Goal: Task Accomplishment & Management: Manage account settings

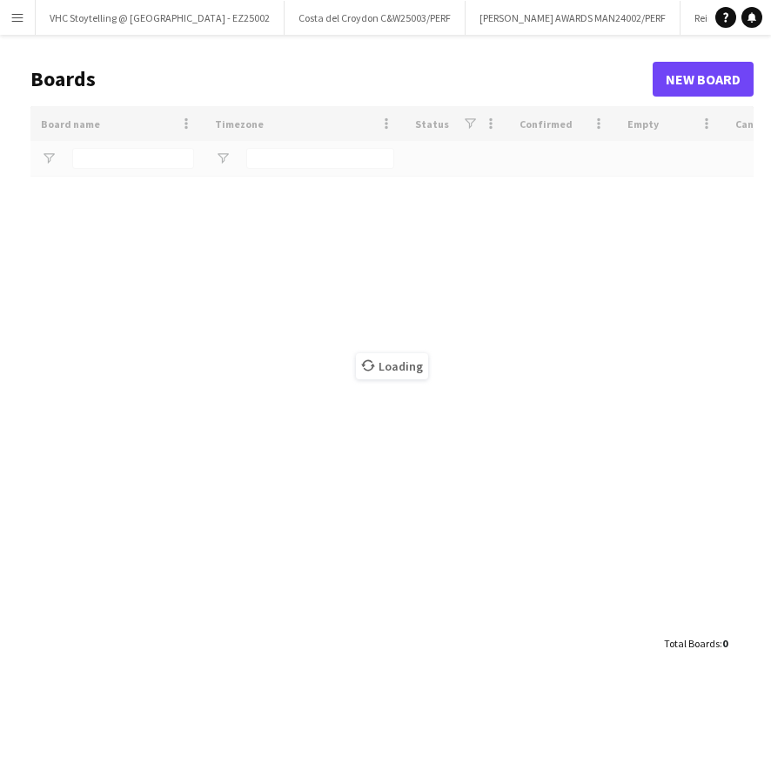
type input "******"
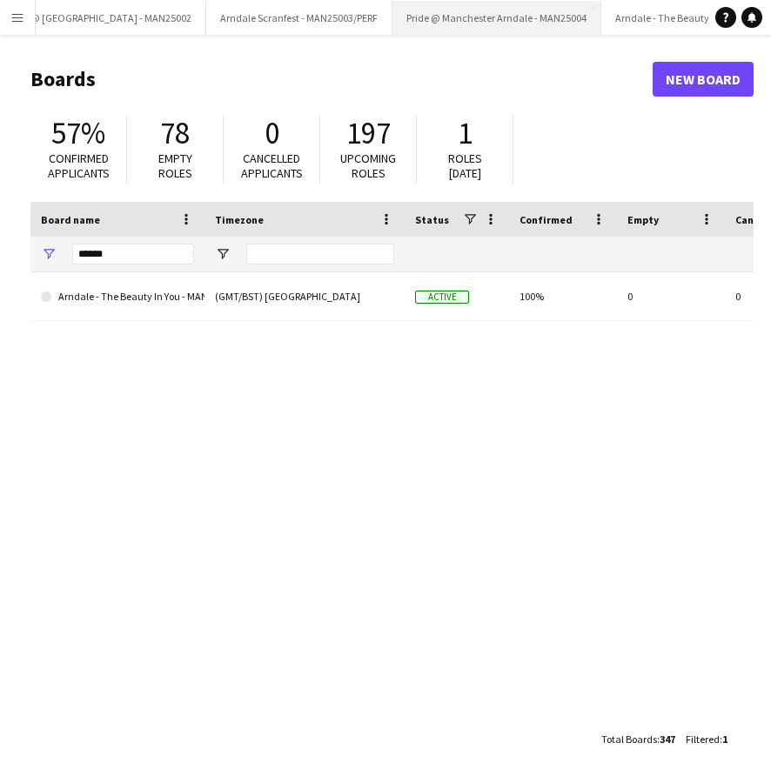
scroll to position [0, 769]
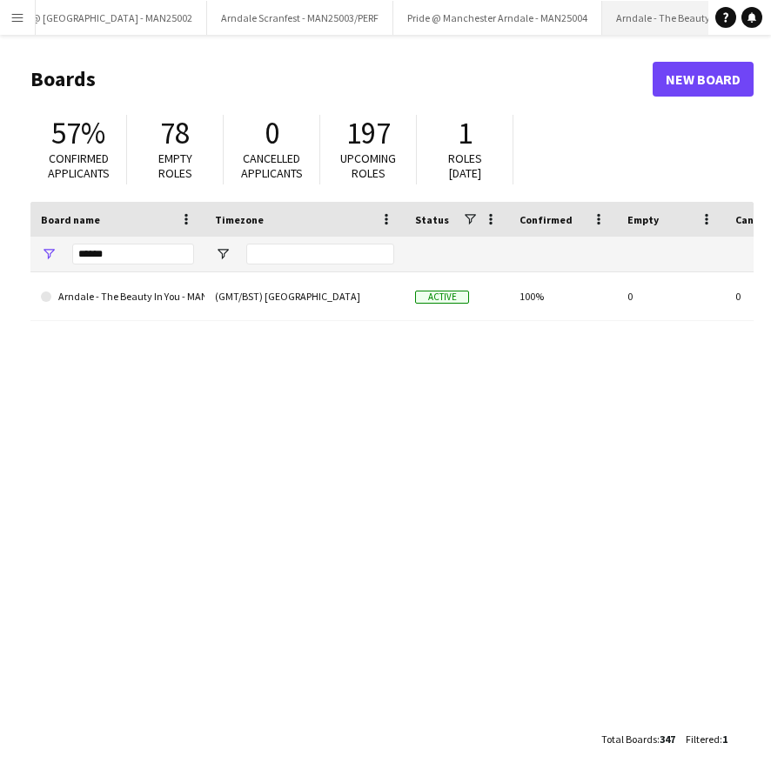
click at [602, 10] on button "Arndale - The Beauty In You - MAN25006/PERF Close" at bounding box center [716, 18] width 229 height 34
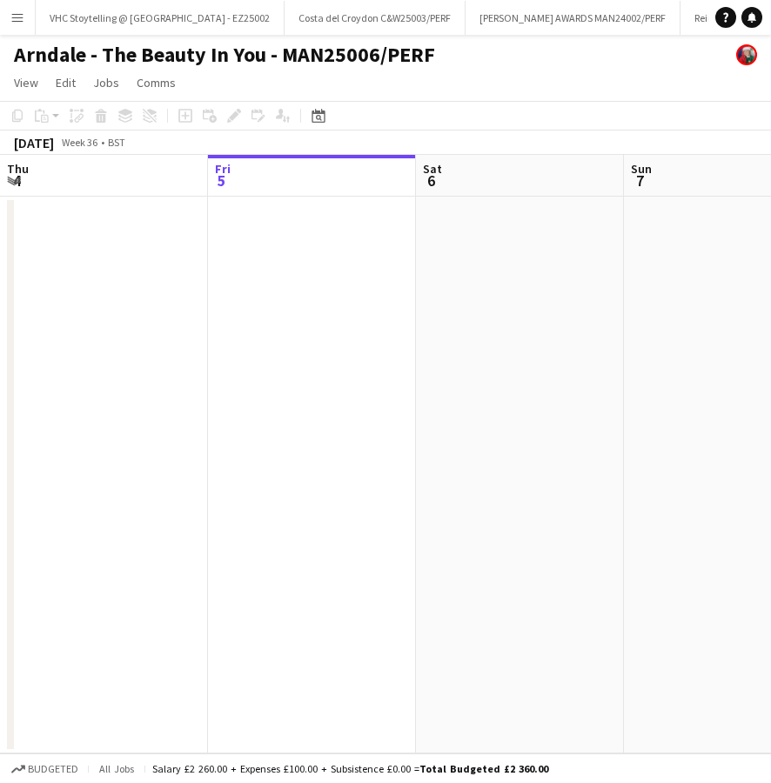
click at [12, 30] on button "Menu" at bounding box center [17, 17] width 35 height 35
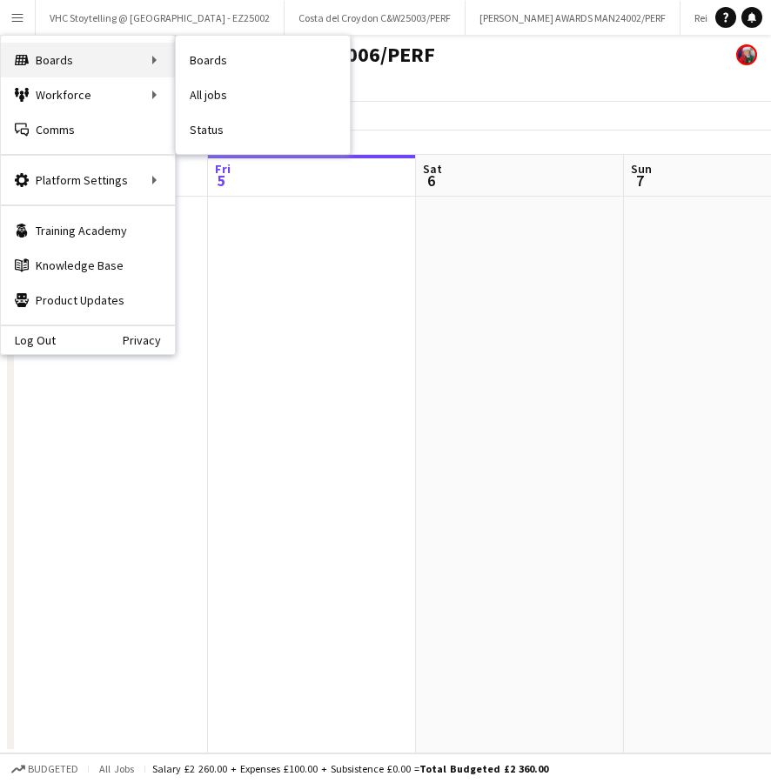
click at [49, 54] on div "Boards Boards" at bounding box center [88, 60] width 174 height 35
click at [161, 59] on div "Boards Boards" at bounding box center [88, 60] width 174 height 35
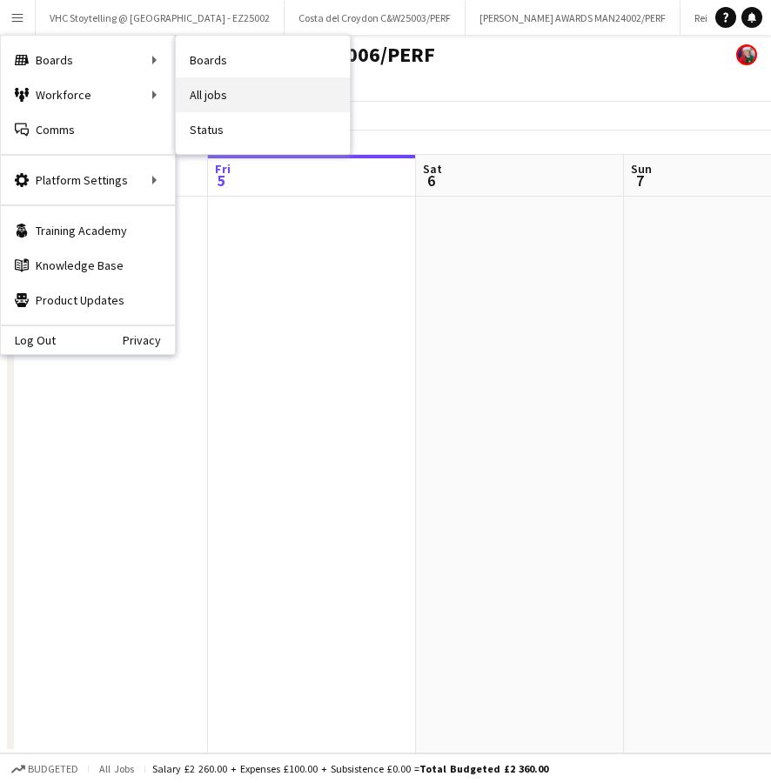
click at [205, 89] on link "All jobs" at bounding box center [263, 94] width 174 height 35
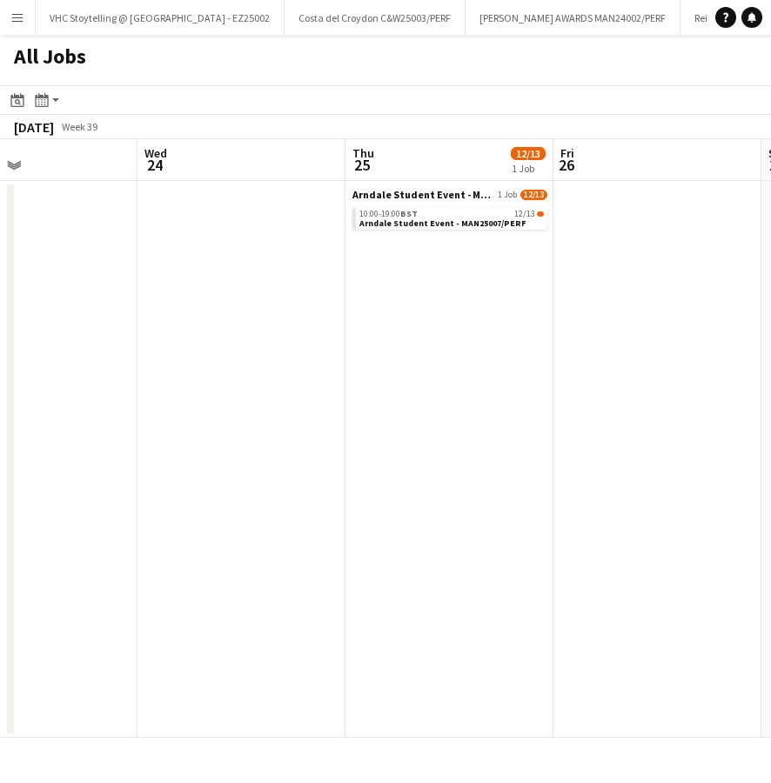
scroll to position [0, 696]
click at [397, 194] on span "Arndale Student Event - MAN25007/PERF" at bounding box center [422, 194] width 142 height 13
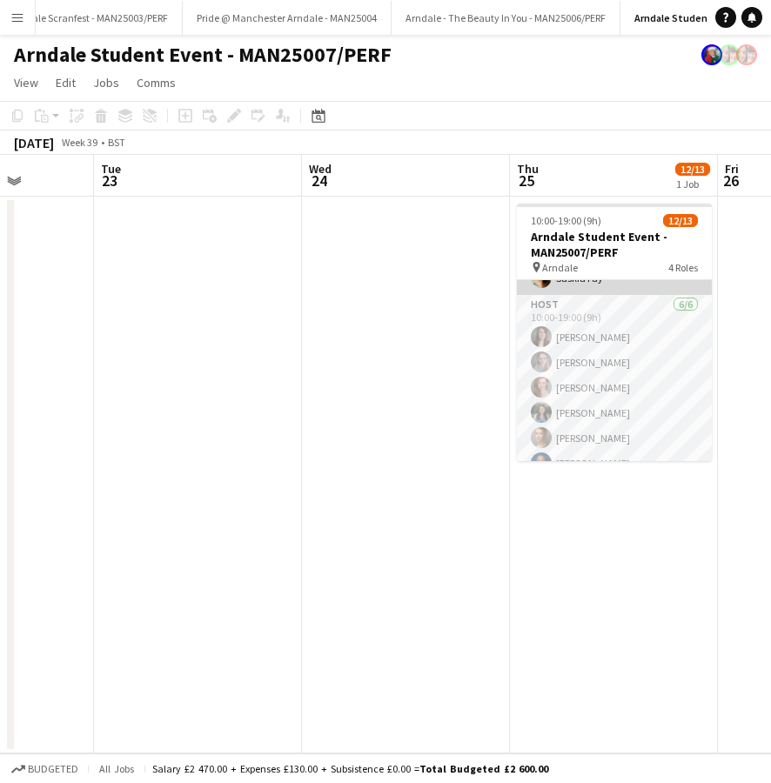
scroll to position [101, 0]
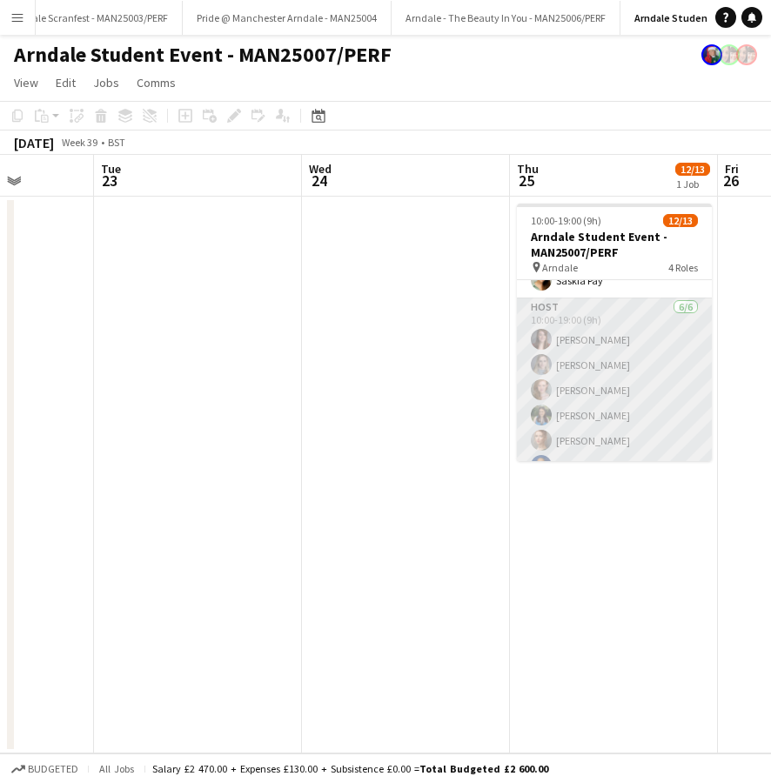
click at [582, 332] on app-card-role "Host [DATE] 10:00-19:00 (9h) [PERSON_NAME] [PERSON_NAME] [PERSON_NAME] [PERSON_…" at bounding box center [614, 390] width 195 height 185
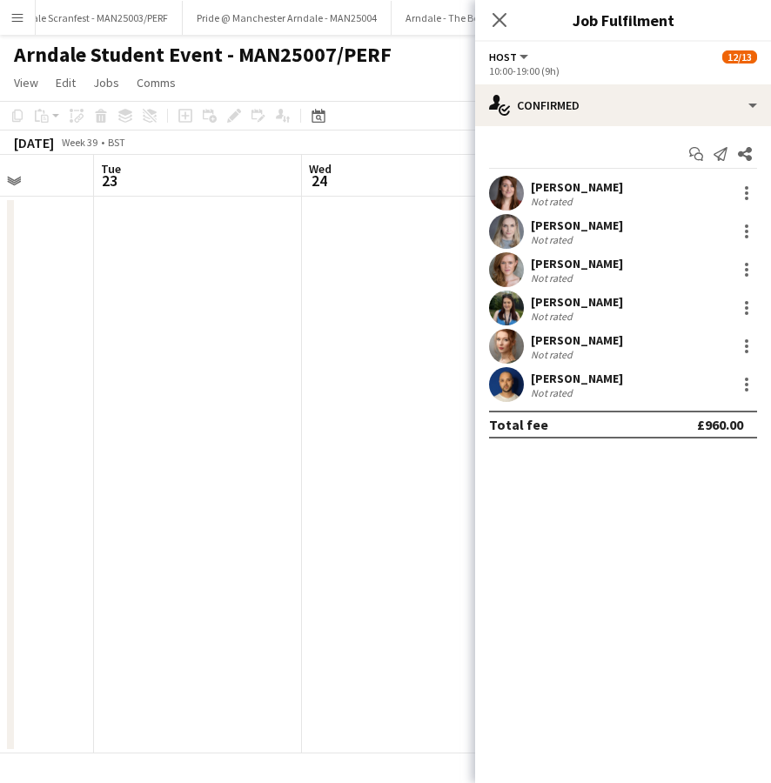
click at [566, 187] on div "[PERSON_NAME]" at bounding box center [577, 187] width 92 height 16
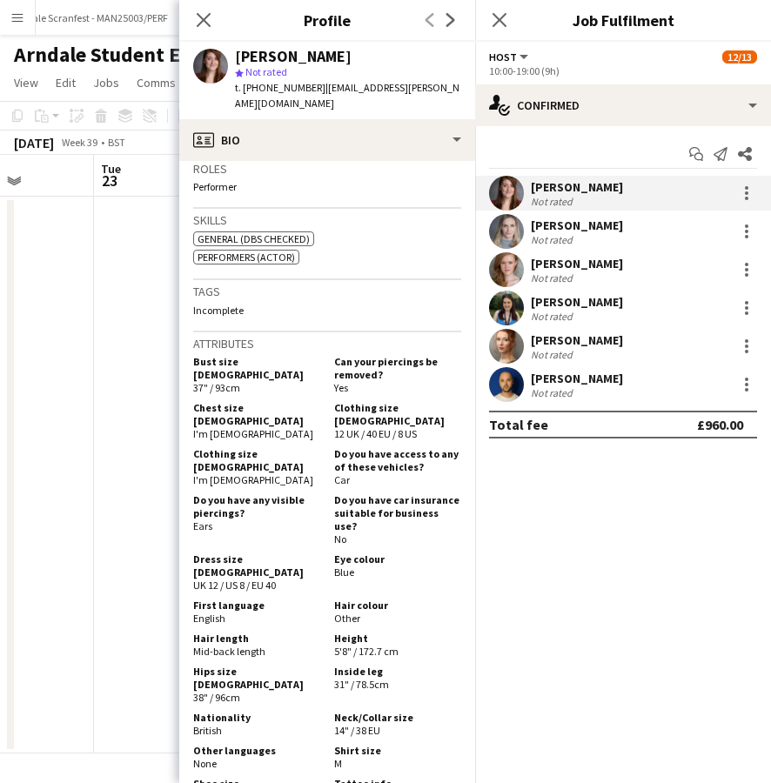
scroll to position [574, 0]
click at [580, 225] on div "[PERSON_NAME]" at bounding box center [577, 226] width 92 height 16
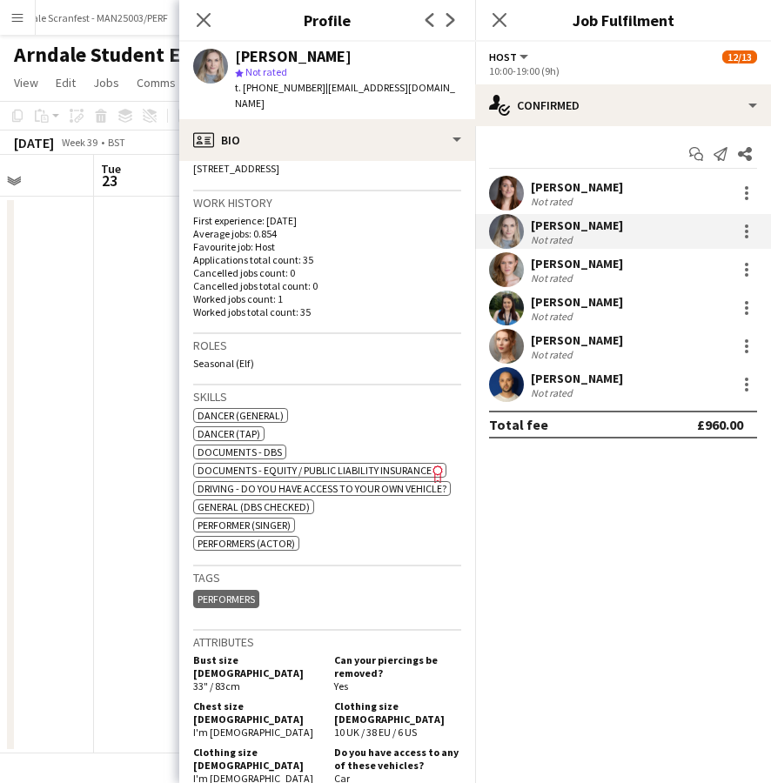
scroll to position [413, 0]
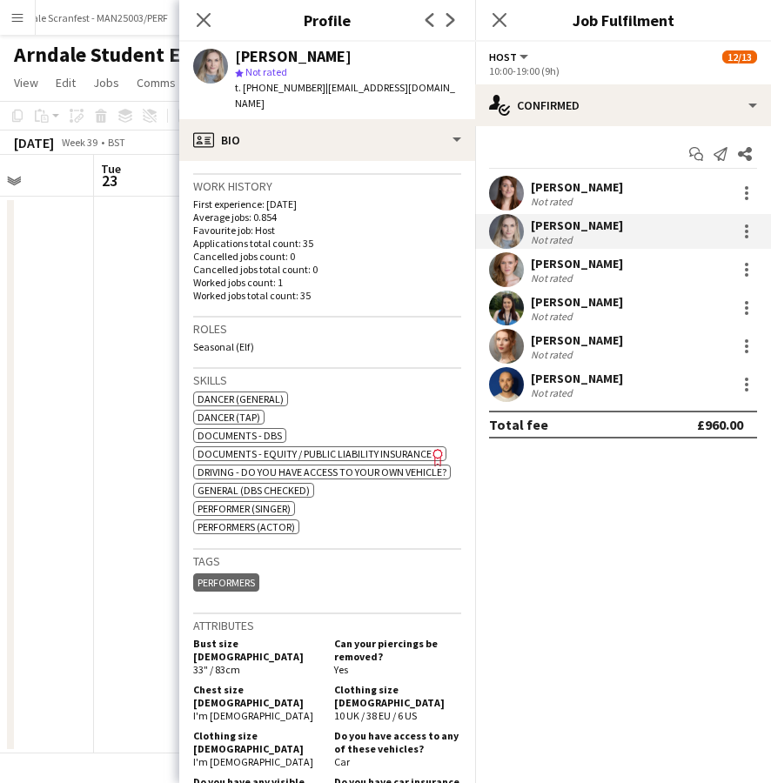
click at [561, 265] on div "[PERSON_NAME]" at bounding box center [577, 264] width 92 height 16
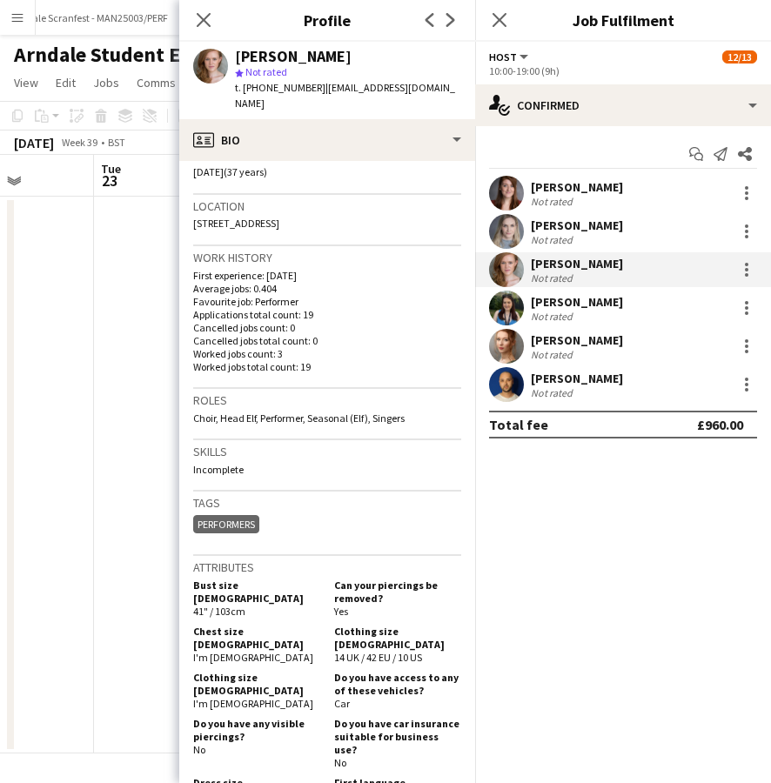
scroll to position [346, 0]
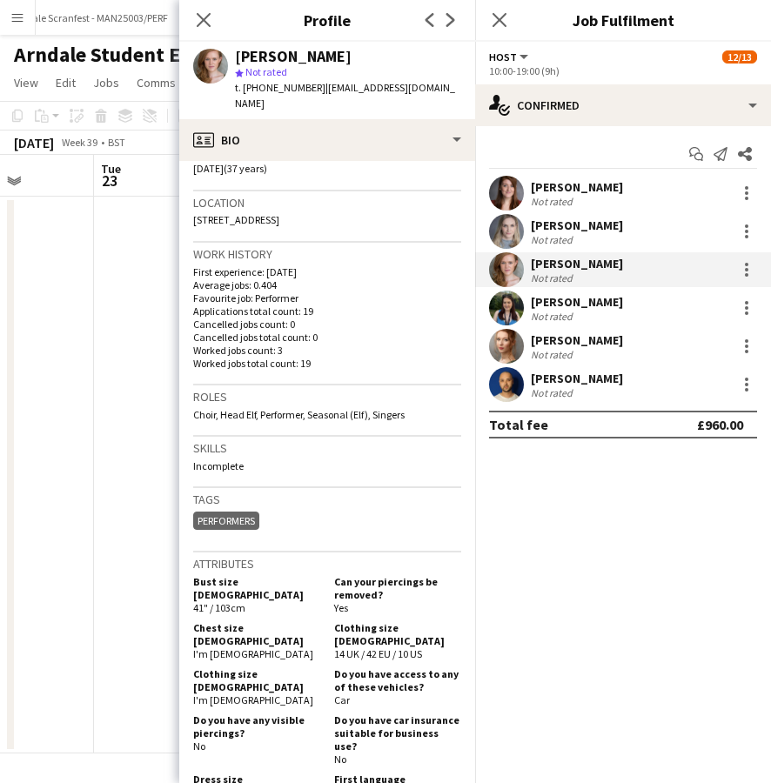
click at [565, 300] on div "[PERSON_NAME]" at bounding box center [577, 302] width 92 height 16
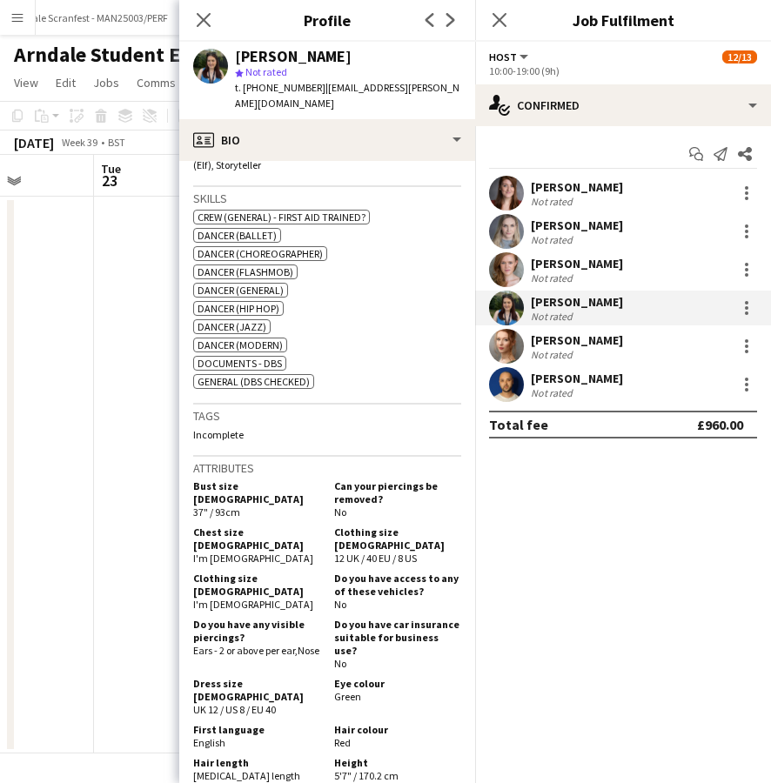
scroll to position [786, 0]
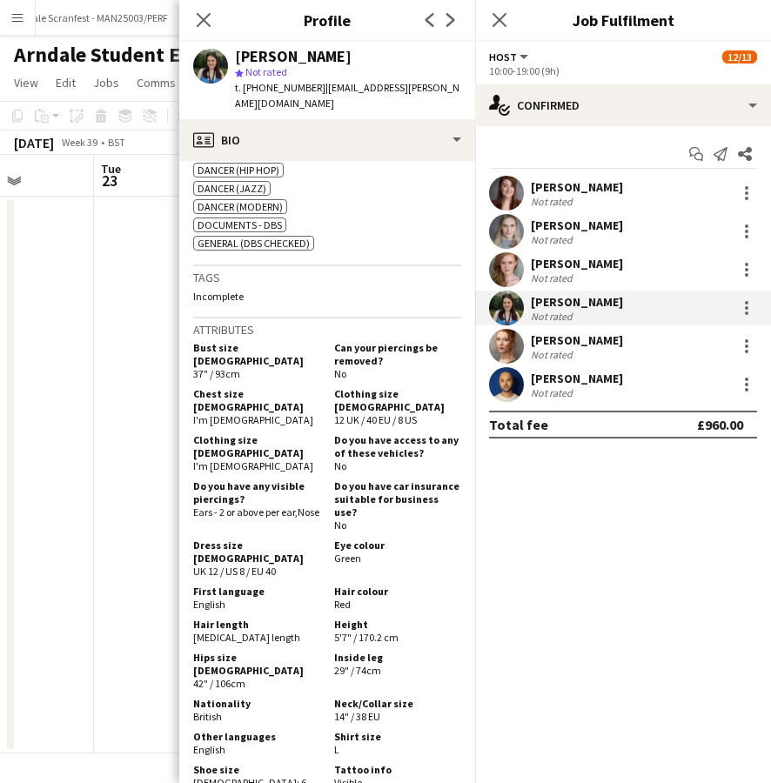
click at [570, 338] on div "[PERSON_NAME]" at bounding box center [577, 340] width 92 height 16
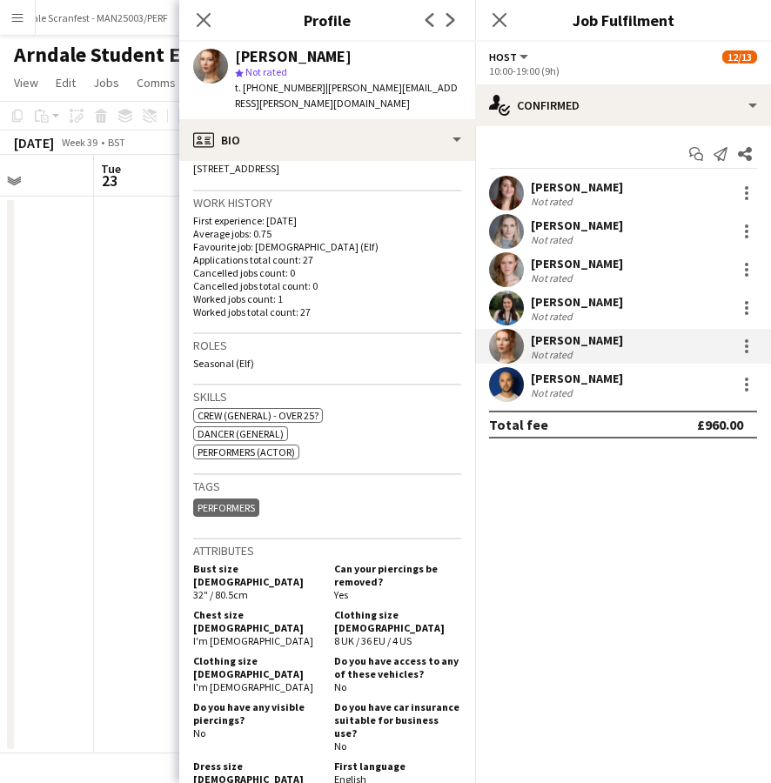
scroll to position [399, 0]
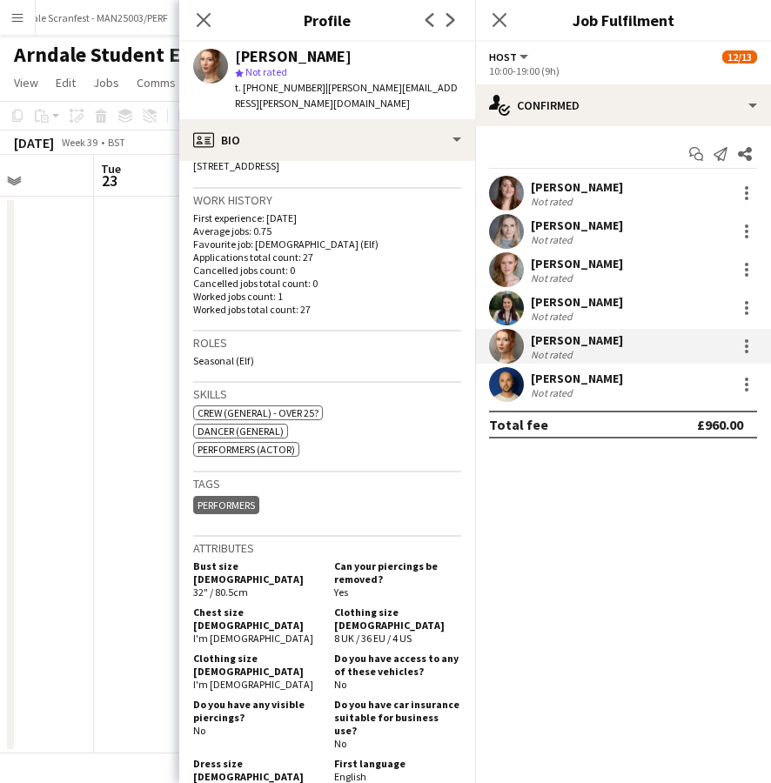
click at [565, 374] on div "[PERSON_NAME]" at bounding box center [577, 379] width 92 height 16
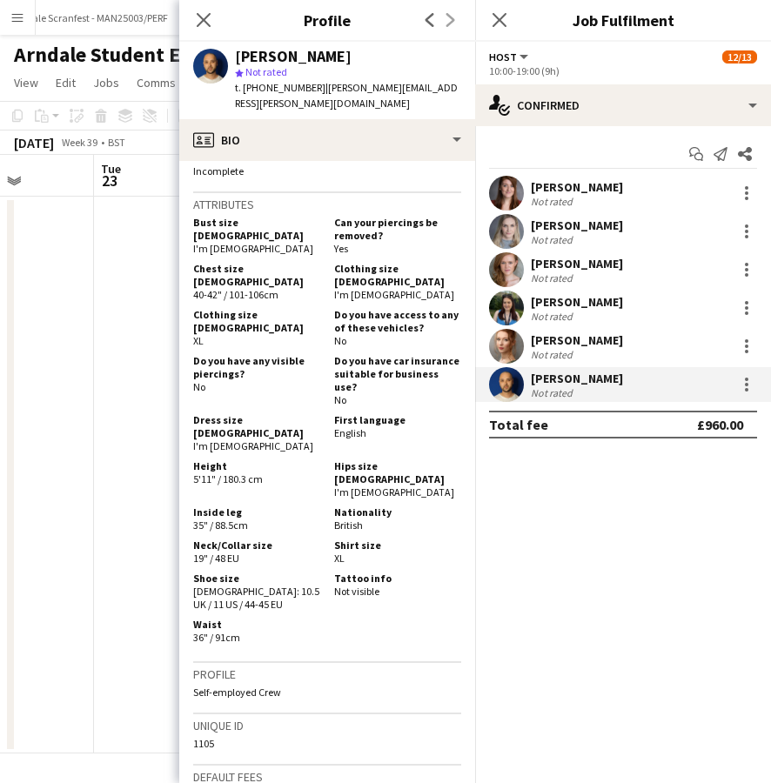
scroll to position [765, 0]
